Goal: Task Accomplishment & Management: Complete application form

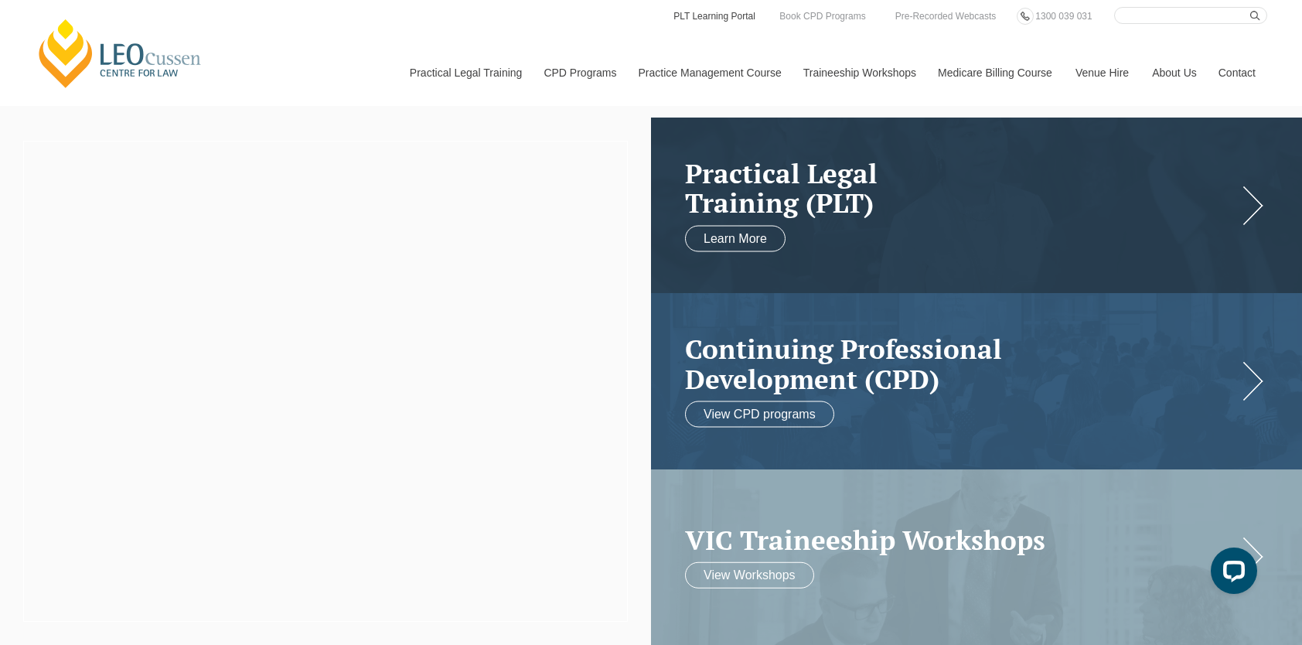
click at [710, 12] on link "PLT Learning Portal" at bounding box center [714, 16] width 85 height 17
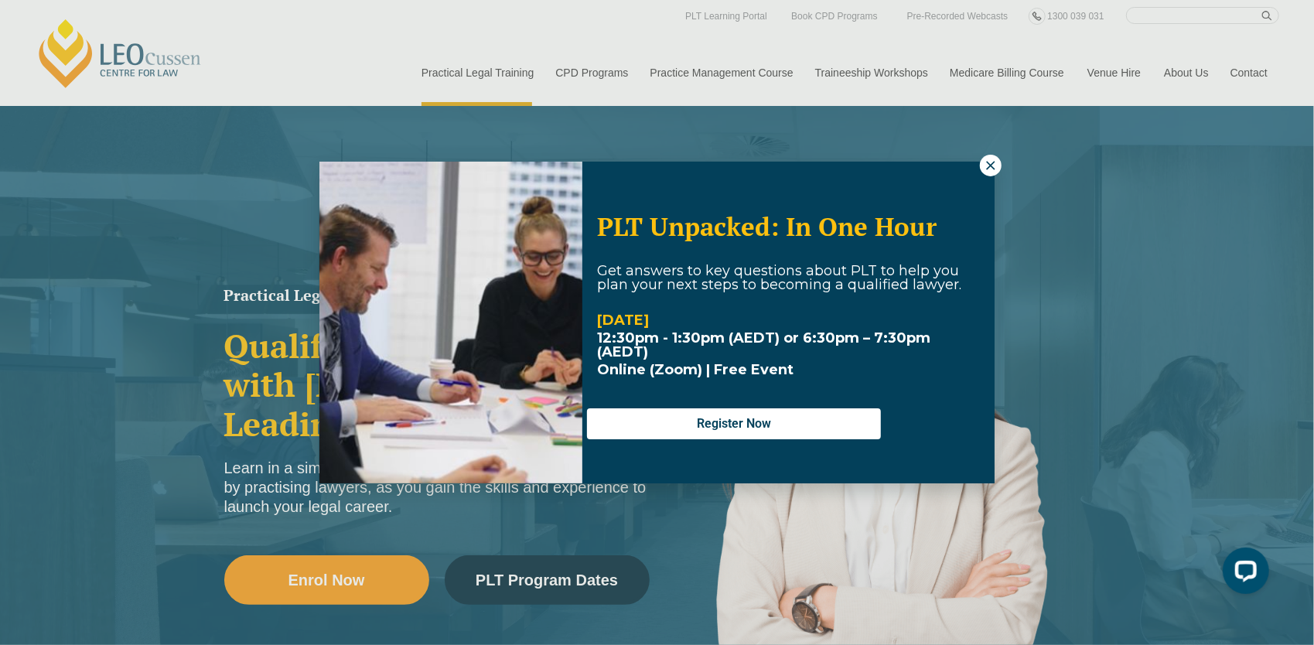
click at [994, 169] on icon at bounding box center [990, 165] width 9 height 9
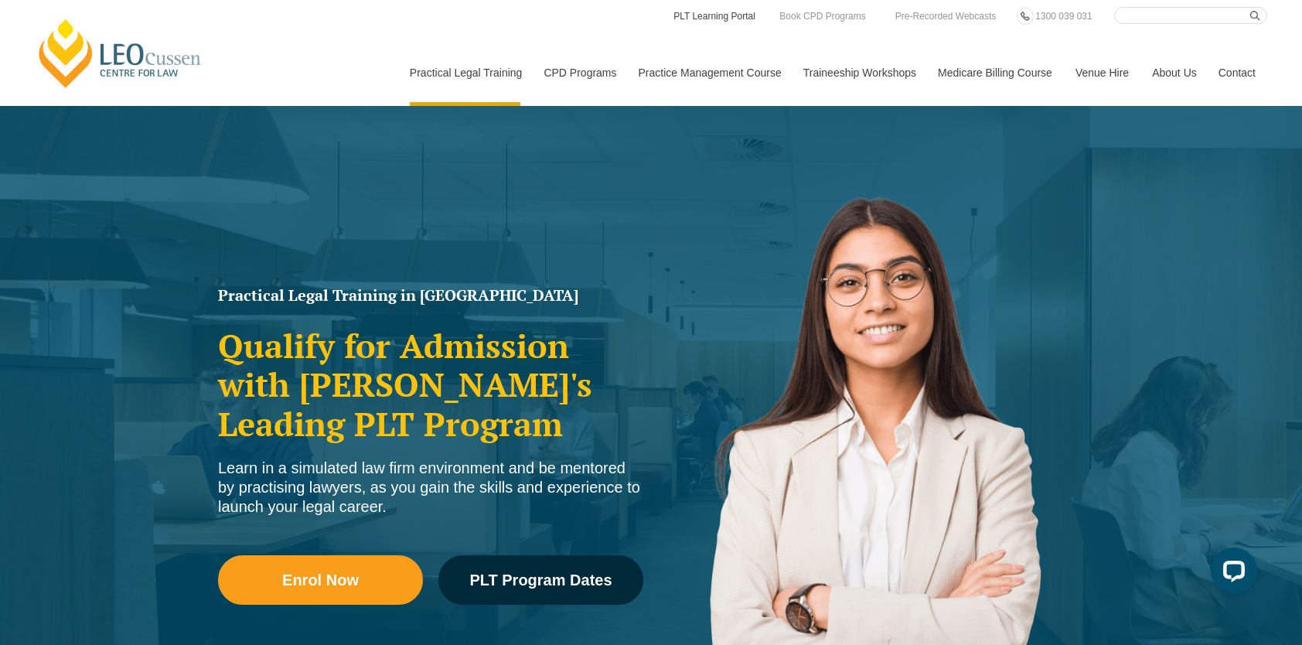
click at [721, 21] on link "PLT Learning Portal" at bounding box center [714, 16] width 85 height 17
